Goal: Find specific page/section: Find specific page/section

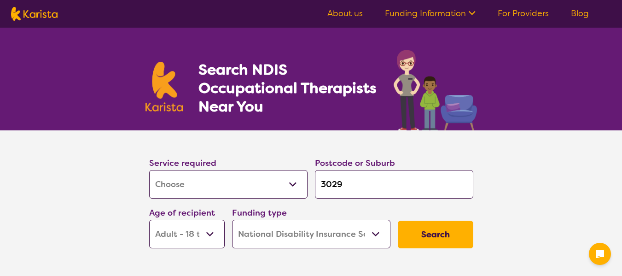
select select "[MEDICAL_DATA]"
select select "AD"
select select "NDIS"
select select "[MEDICAL_DATA]"
select select "AD"
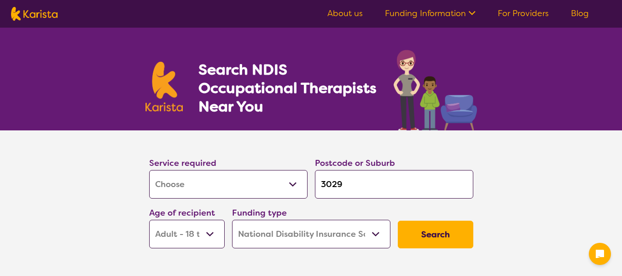
select select "NDIS"
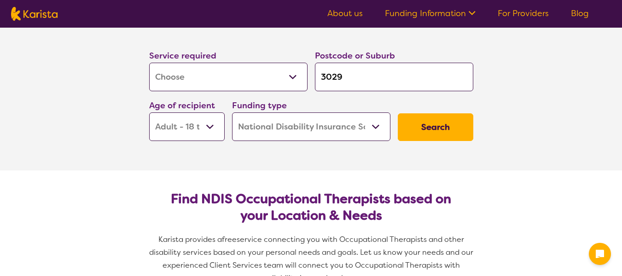
scroll to position [92, 0]
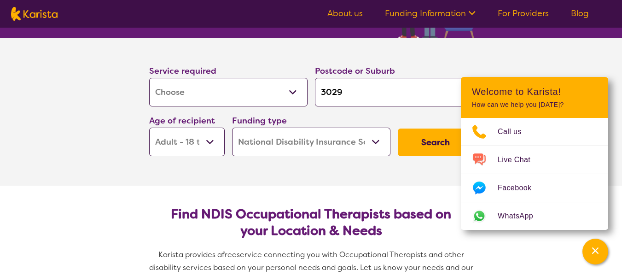
click at [361, 93] on input "3029" at bounding box center [394, 92] width 158 height 29
type input "302"
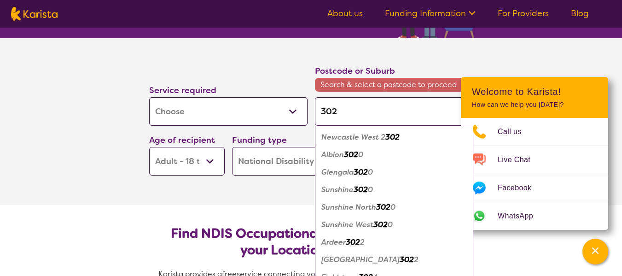
type input "30"
type input "3"
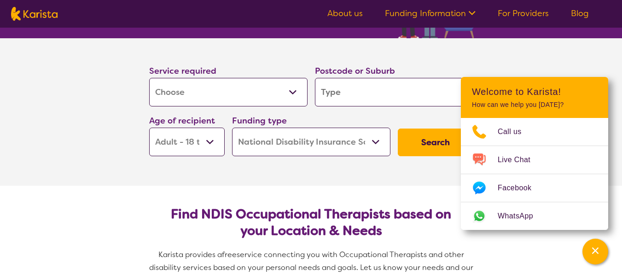
click at [507, 53] on section "Service required Allied Health Assistant Assessment ([MEDICAL_DATA] or [MEDICAL…" at bounding box center [311, 111] width 622 height 147
